Goal: Task Accomplishment & Management: Manage account settings

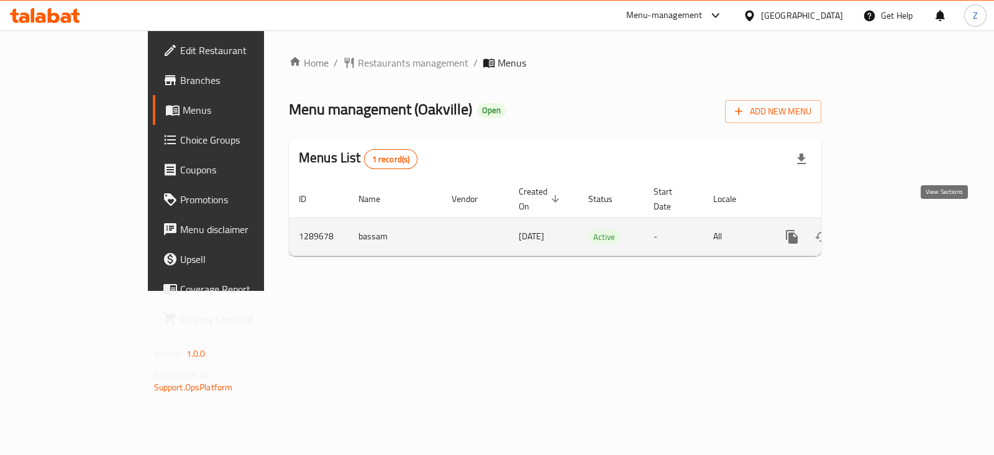
click at [896, 230] on link "enhanced table" at bounding box center [882, 237] width 30 height 30
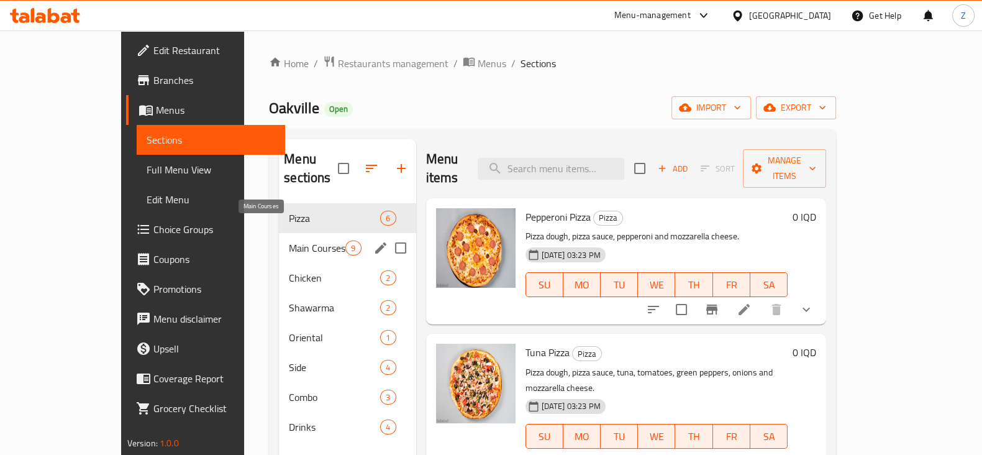
click at [289, 240] on span "Main Courses" at bounding box center [317, 247] width 57 height 15
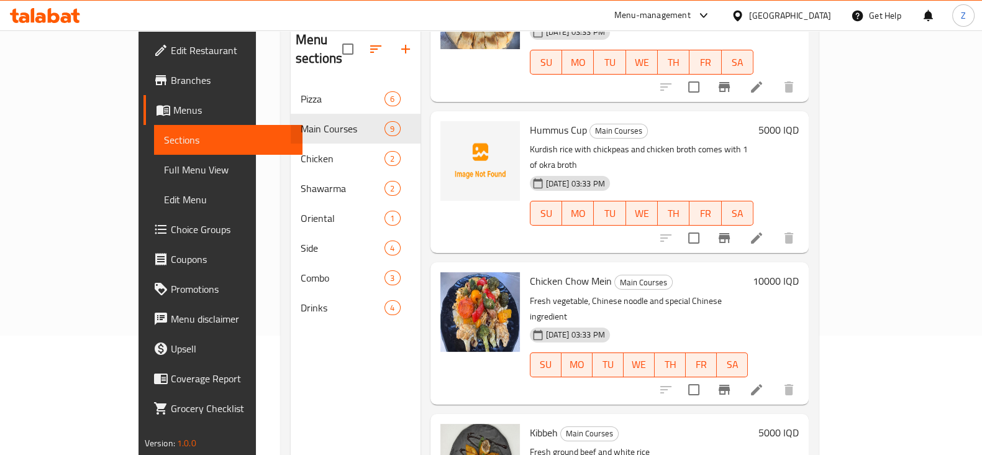
scroll to position [155, 0]
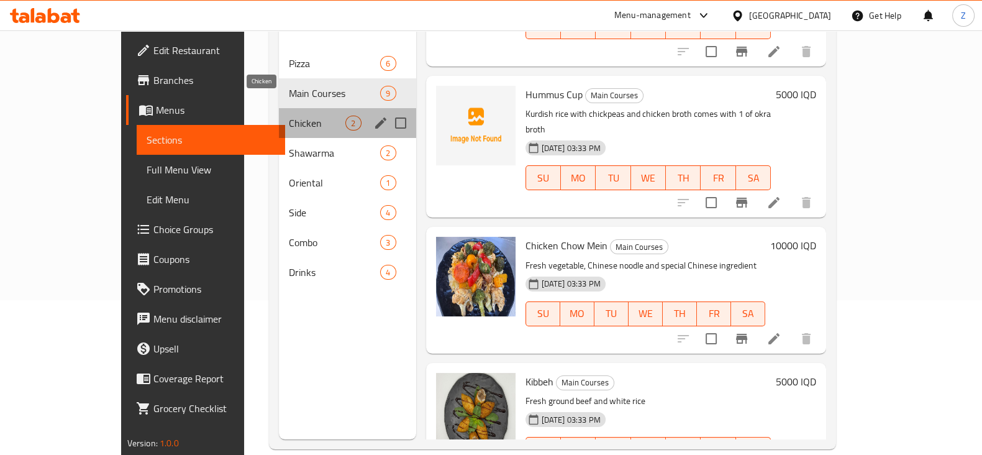
click at [289, 116] on span "Chicken" at bounding box center [317, 123] width 57 height 15
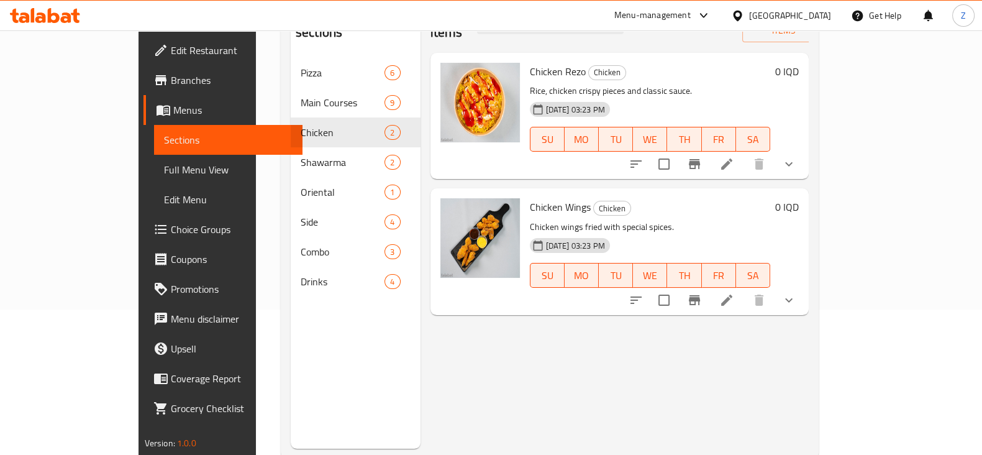
scroll to position [96, 0]
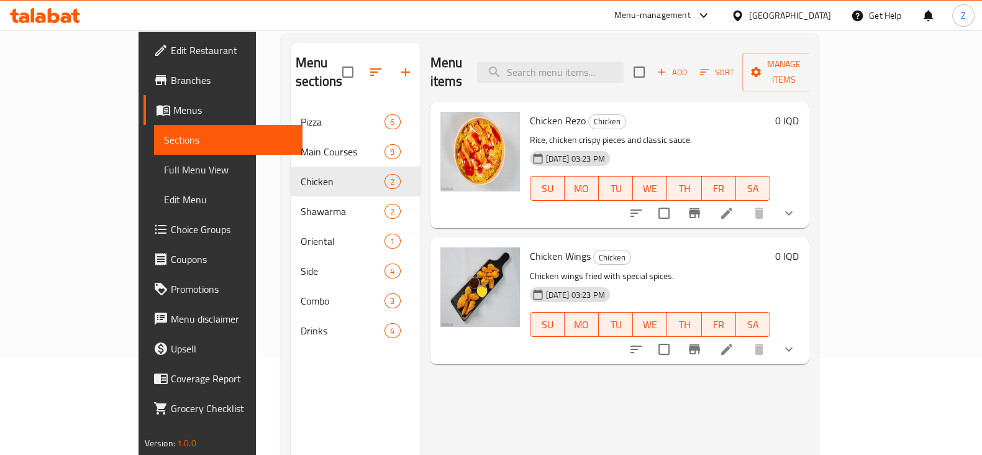
click at [734, 206] on icon at bounding box center [726, 213] width 15 height 15
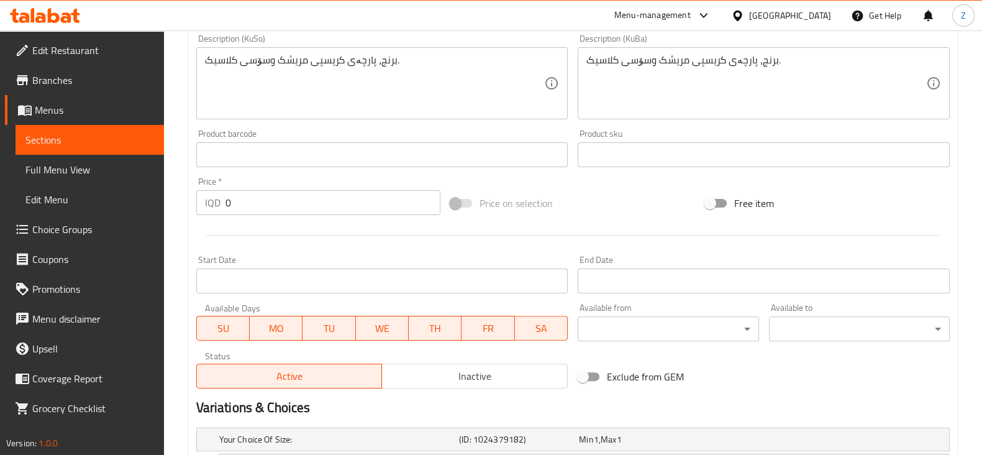
scroll to position [621, 0]
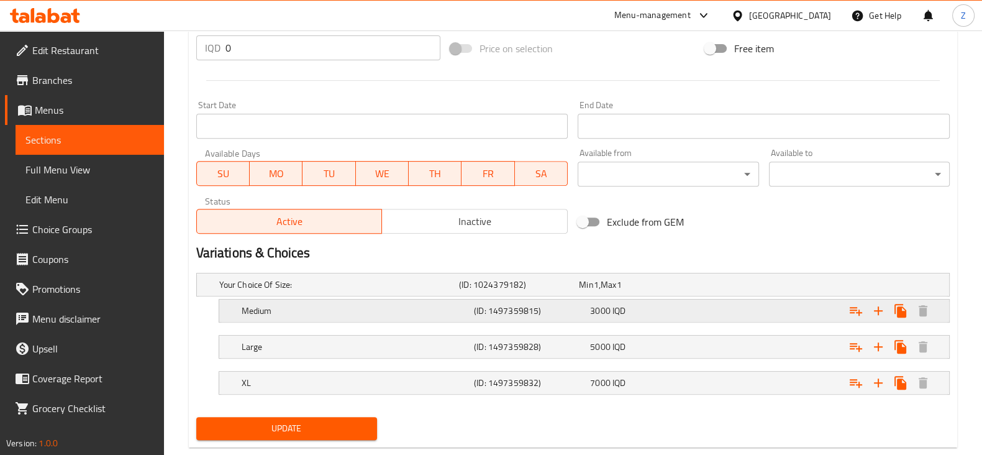
click at [284, 310] on h5 "Medium" at bounding box center [355, 310] width 227 height 12
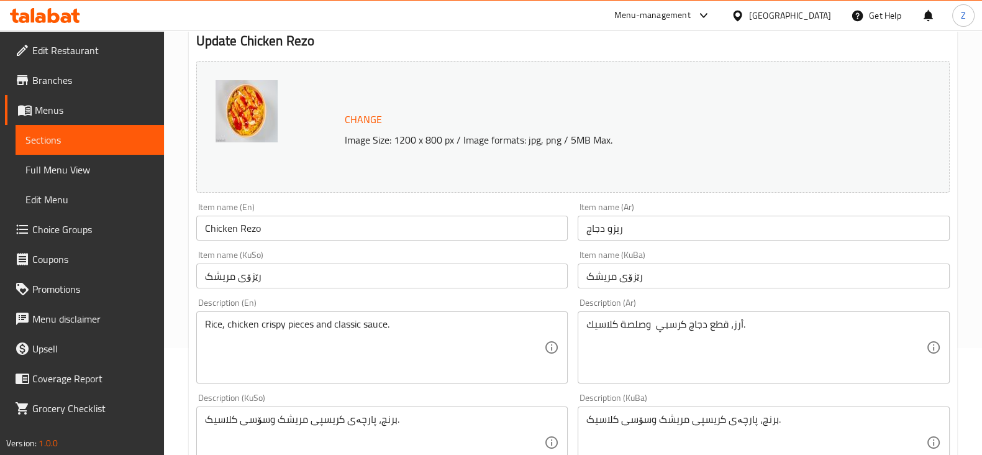
scroll to position [0, 0]
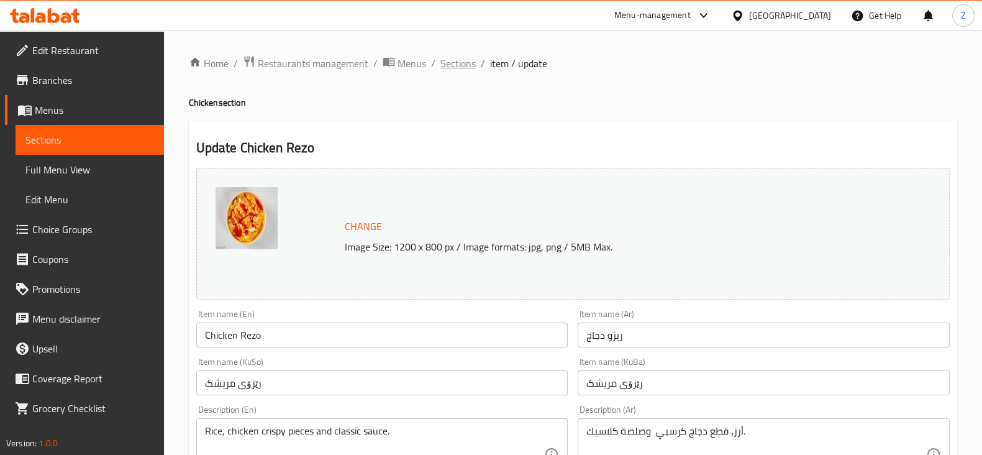
click at [461, 71] on span "Sections" at bounding box center [457, 63] width 35 height 15
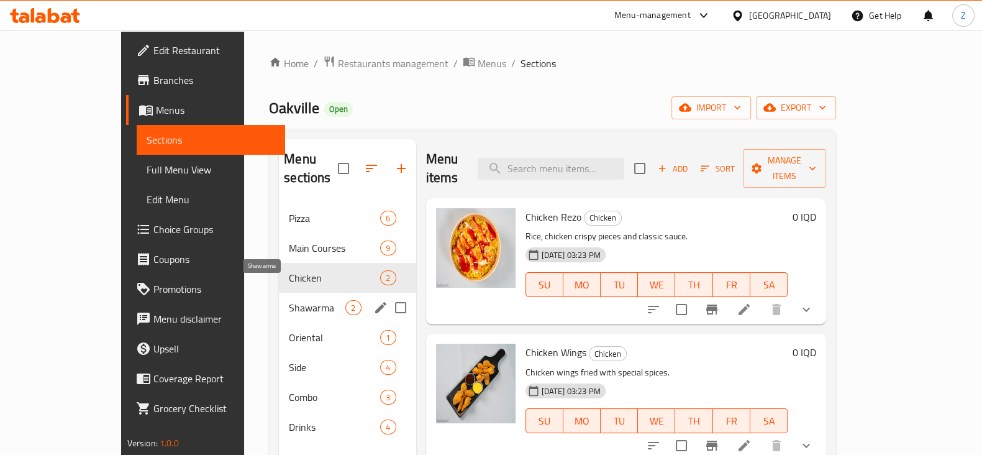
click at [289, 300] on span "Shawarma" at bounding box center [317, 307] width 57 height 15
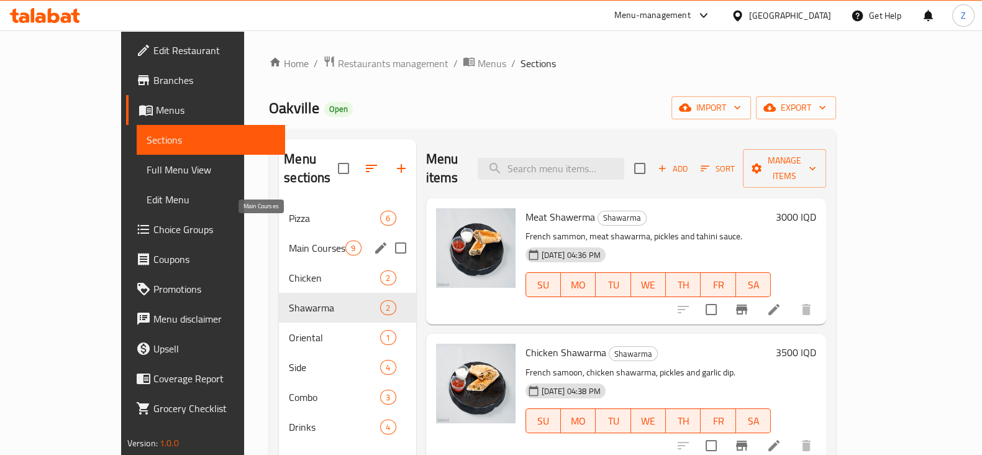
click at [289, 240] on span "Main Courses" at bounding box center [317, 247] width 57 height 15
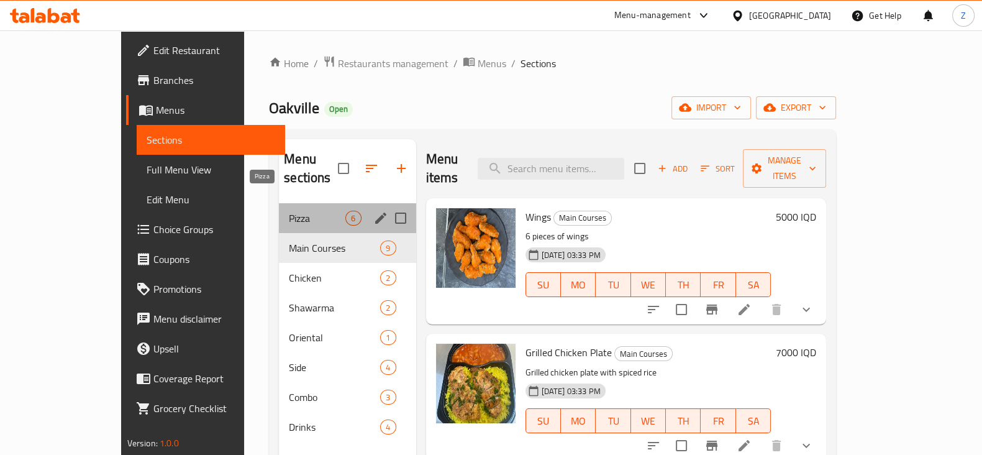
click at [289, 211] on span "Pizza" at bounding box center [317, 218] width 57 height 15
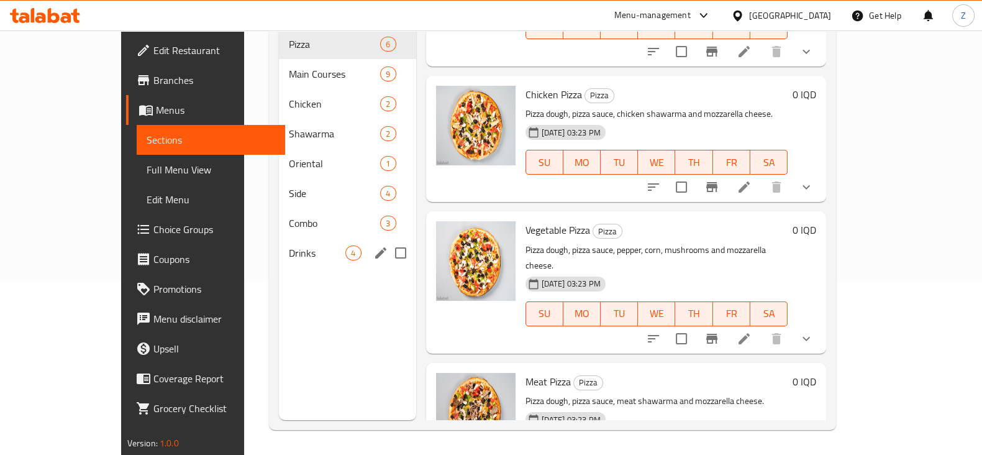
scroll to position [235, 0]
click at [289, 156] on span "Oriental" at bounding box center [317, 163] width 57 height 15
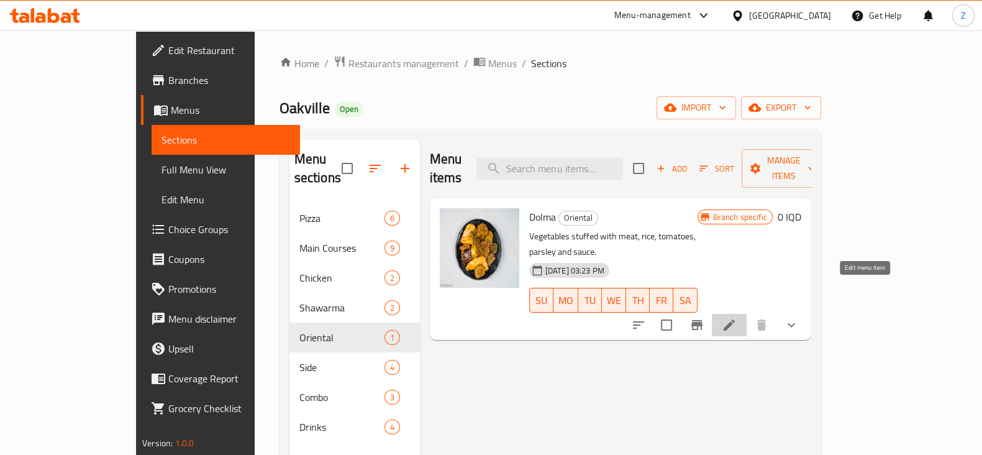
click at [735, 319] on icon at bounding box center [729, 324] width 11 height 11
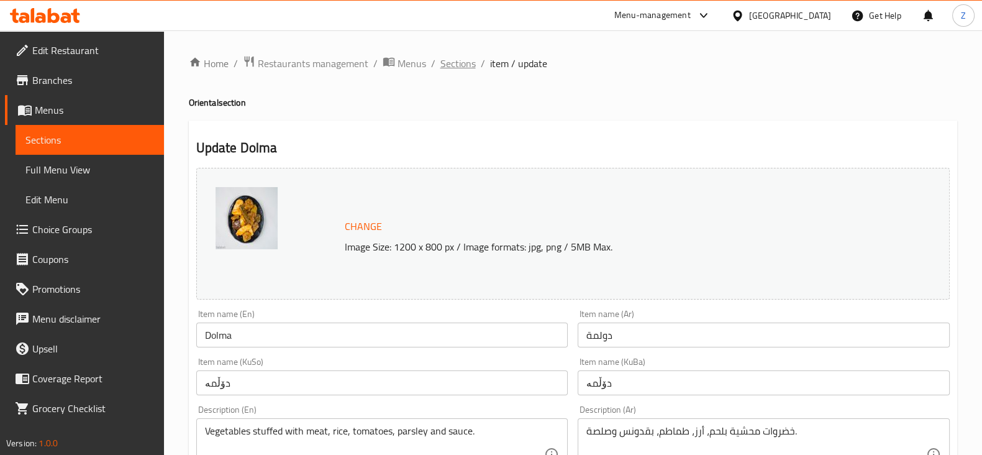
click at [456, 61] on span "Sections" at bounding box center [457, 63] width 35 height 15
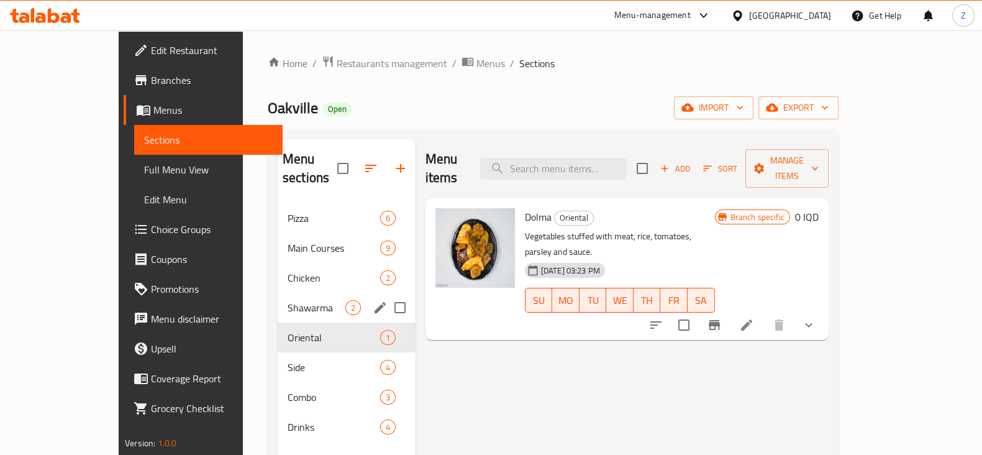
click at [288, 300] on span "Shawarma" at bounding box center [317, 307] width 58 height 15
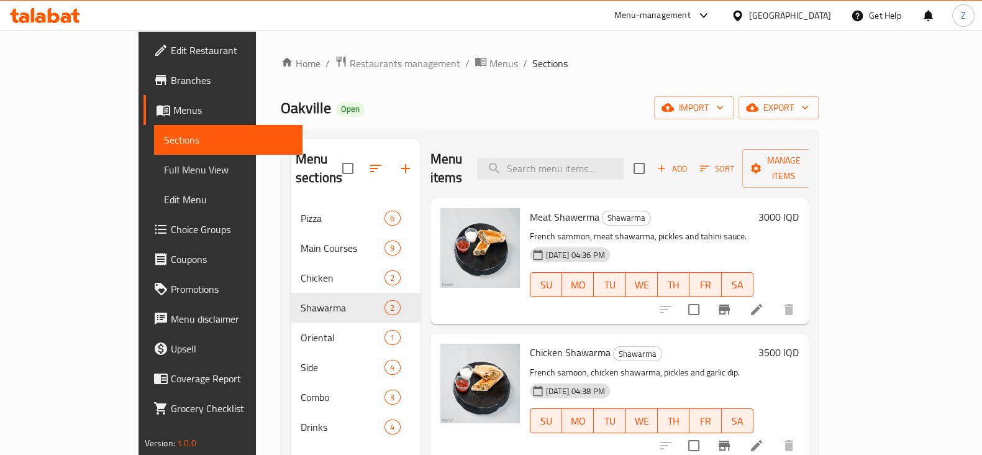
scroll to position [77, 0]
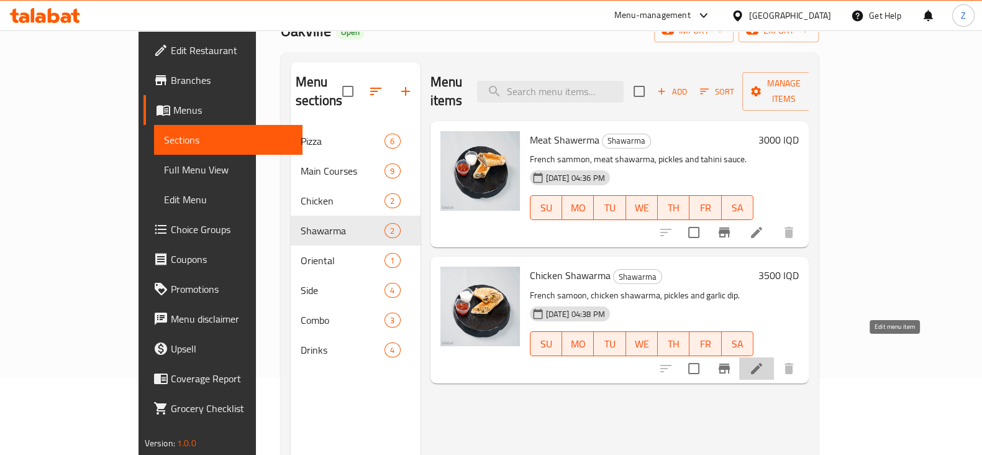
click at [764, 361] on icon at bounding box center [756, 368] width 15 height 15
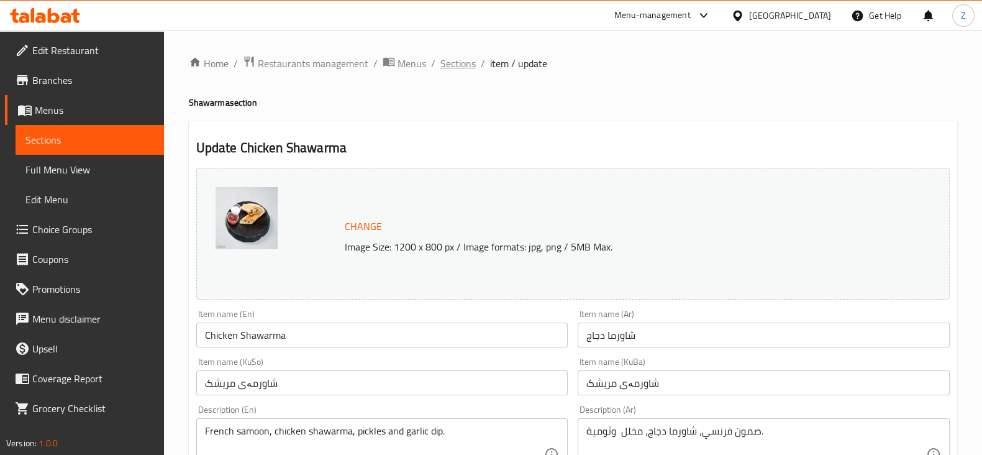
click at [461, 63] on span "Sections" at bounding box center [457, 63] width 35 height 15
